Goal: Book appointment/travel/reservation

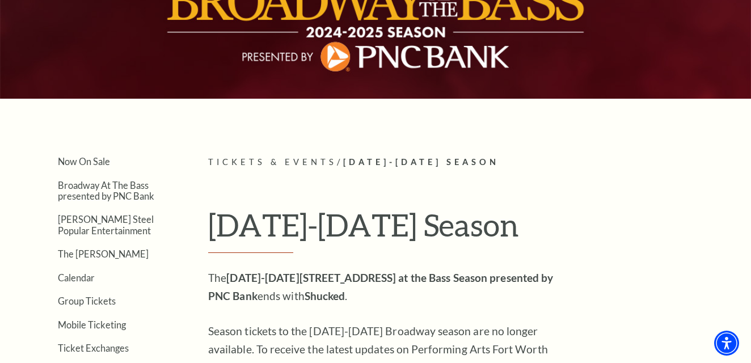
scroll to position [159, 0]
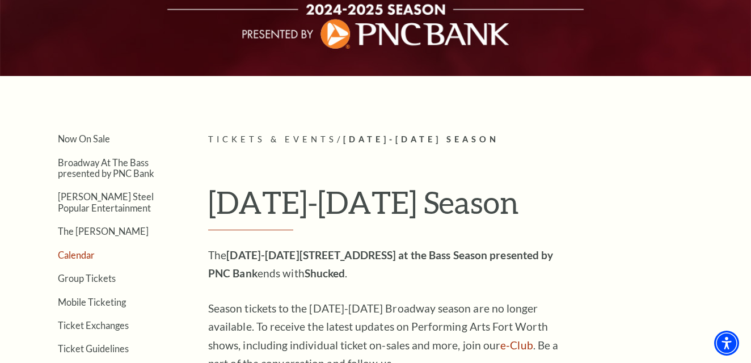
click at [75, 252] on link "Calendar" at bounding box center [76, 254] width 37 height 11
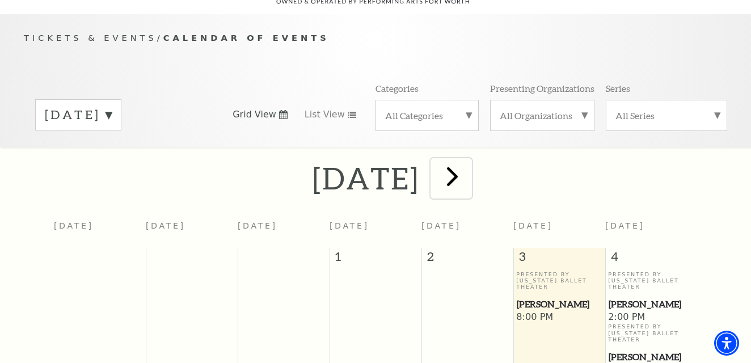
click at [468, 160] on span "next" at bounding box center [452, 176] width 32 height 32
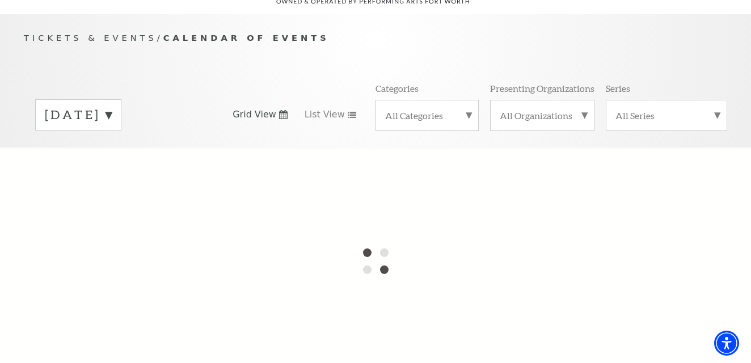
click at [112, 106] on label "[DATE]" at bounding box center [78, 115] width 67 height 18
click at [112, 126] on label "[DATE]" at bounding box center [78, 138] width 67 height 24
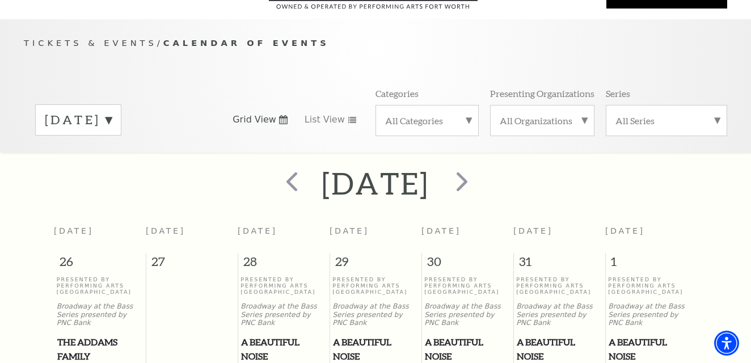
scroll to position [91, 0]
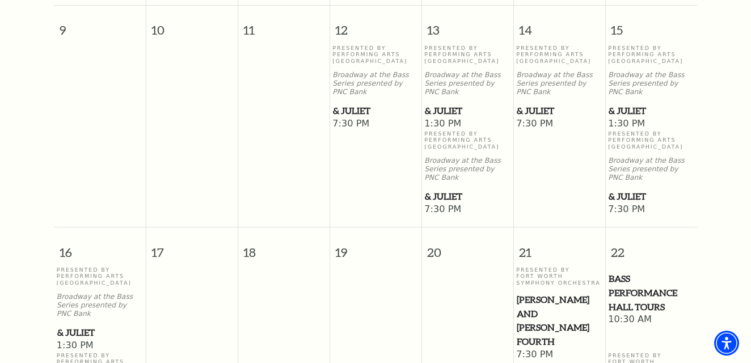
scroll to position [840, 0]
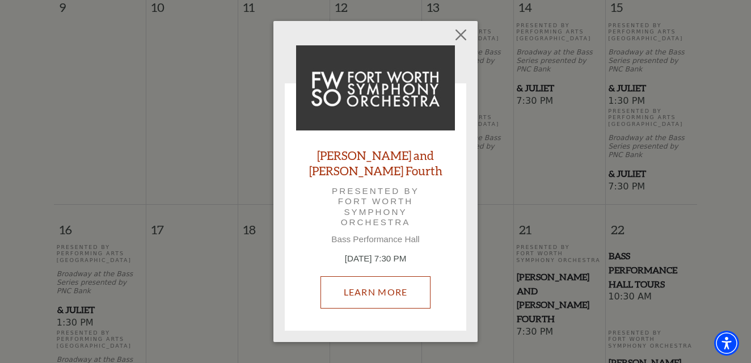
click at [348, 284] on link "Learn More" at bounding box center [375, 292] width 111 height 32
